Goal: Obtain resource: Obtain resource

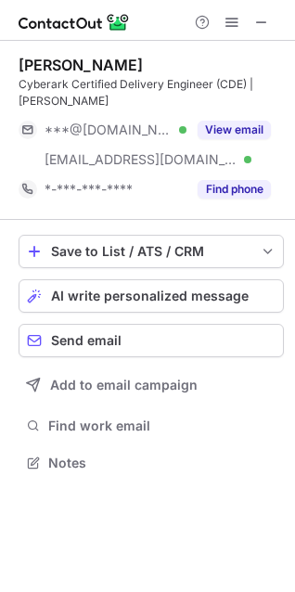
scroll to position [433, 295]
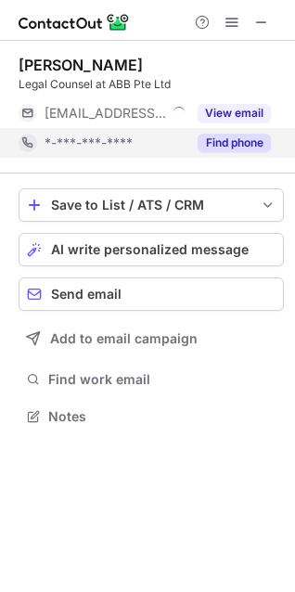
scroll to position [9, 8]
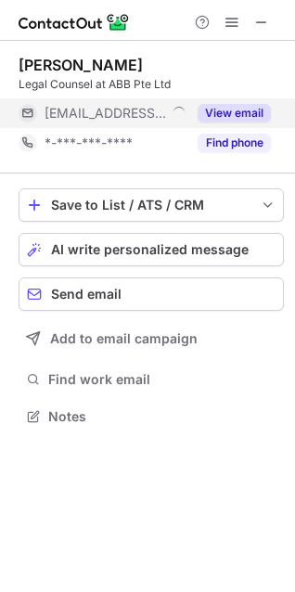
click at [242, 116] on button "View email" at bounding box center [234, 113] width 73 height 19
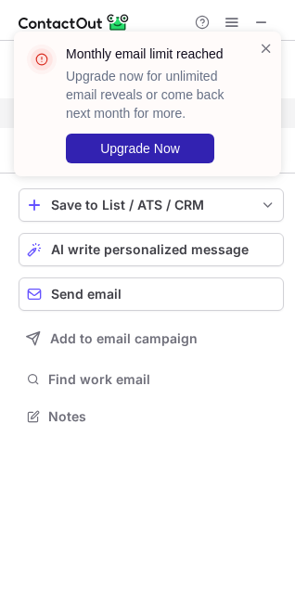
scroll to position [374, 295]
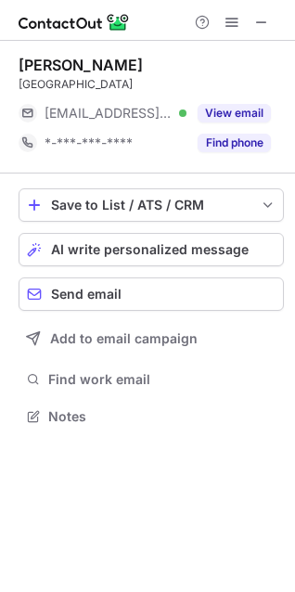
scroll to position [404, 295]
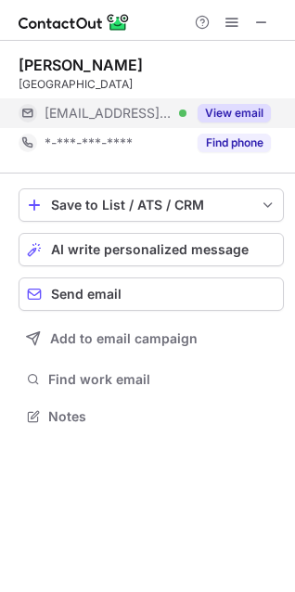
click at [252, 114] on button "View email" at bounding box center [234, 113] width 73 height 19
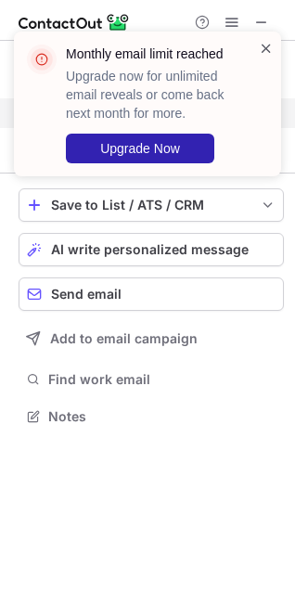
click at [263, 48] on span at bounding box center [266, 48] width 15 height 19
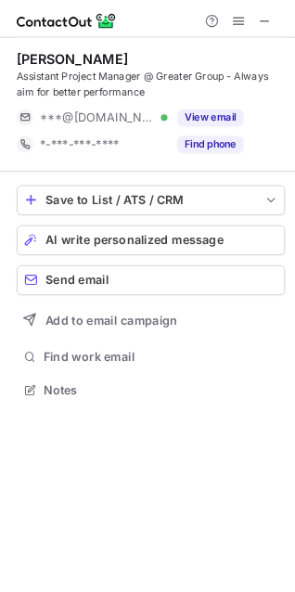
scroll to position [420, 295]
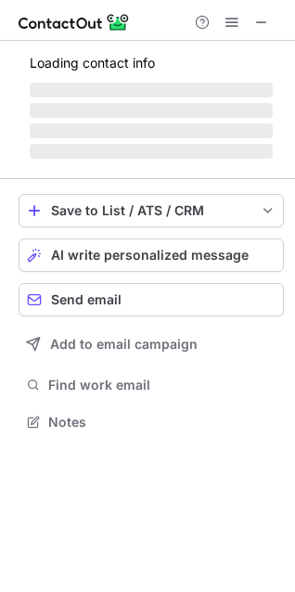
scroll to position [9, 8]
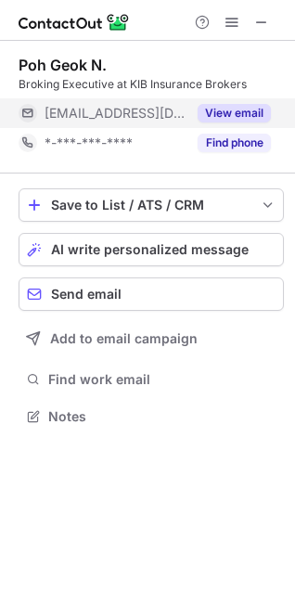
click at [233, 111] on button "View email" at bounding box center [234, 113] width 73 height 19
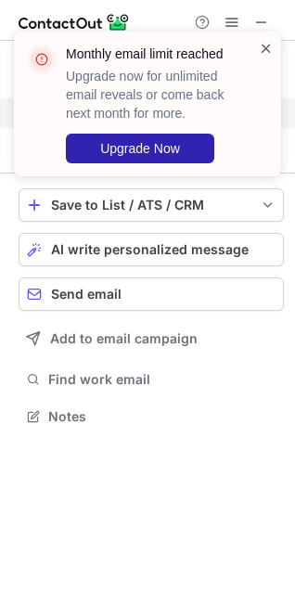
click at [268, 47] on span at bounding box center [266, 48] width 15 height 19
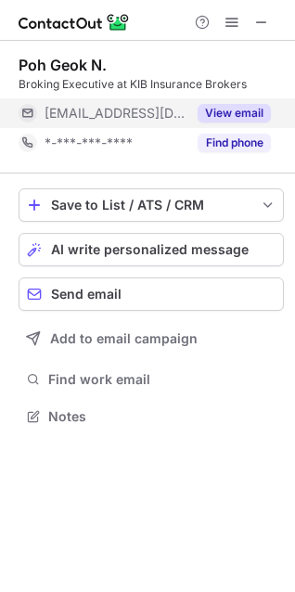
click at [259, 25] on div "Monthly email limit reached Upgrade now for unlimited email reveals or come bac…" at bounding box center [147, 111] width 297 height 197
click at [261, 22] on span at bounding box center [261, 22] width 15 height 15
